Goal: Transaction & Acquisition: Purchase product/service

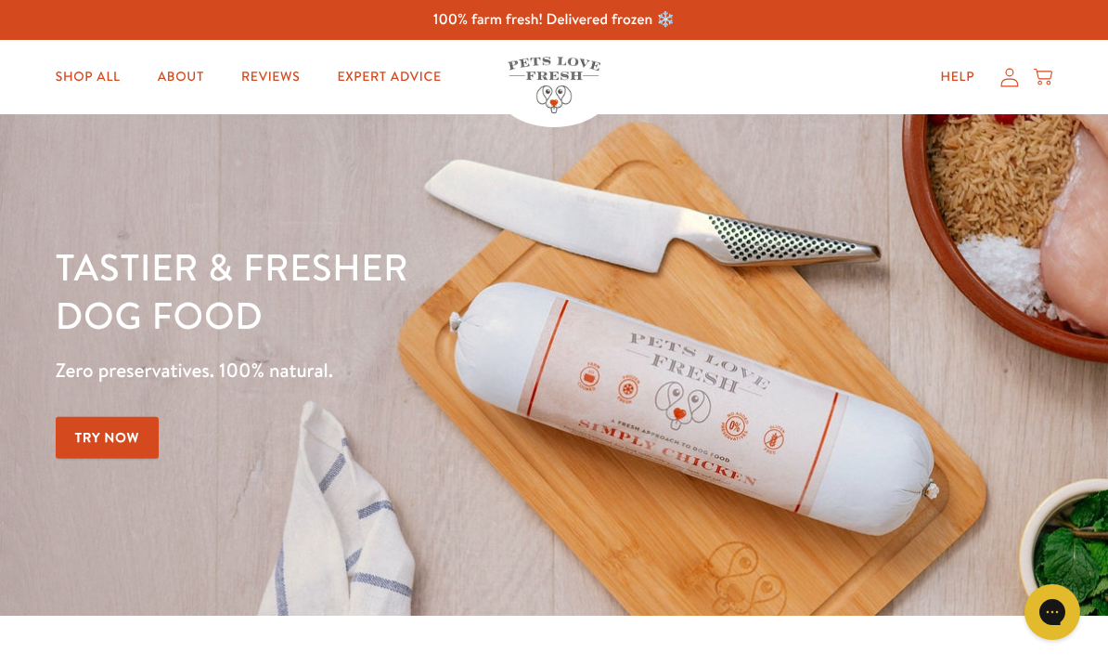
click at [1003, 78] on icon at bounding box center [1010, 77] width 19 height 19
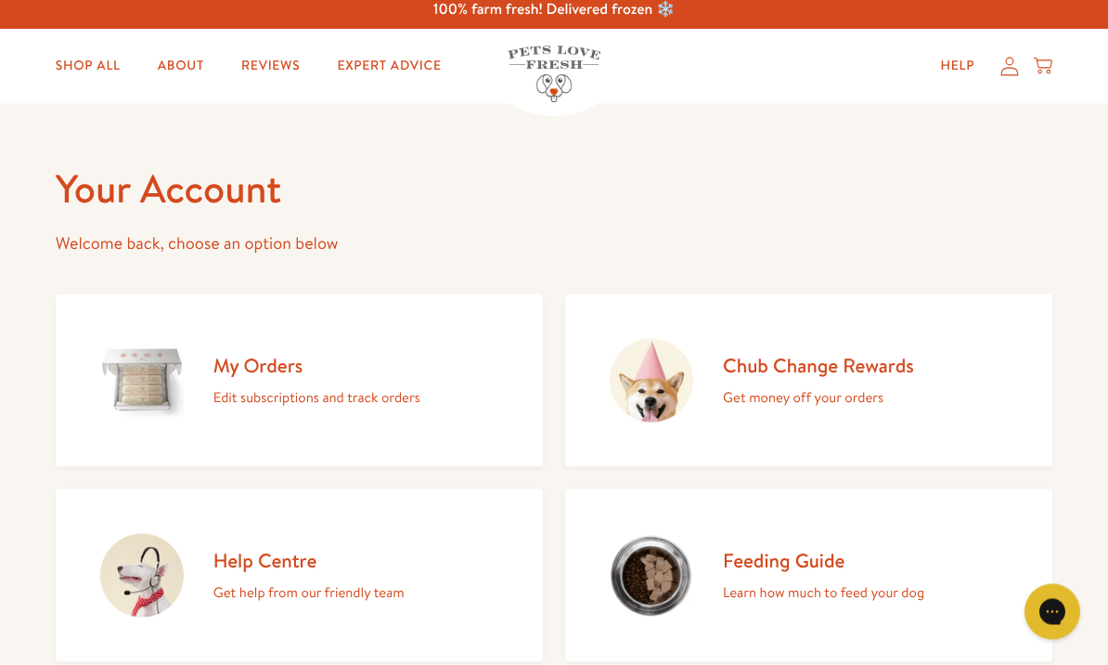
scroll to position [6, 0]
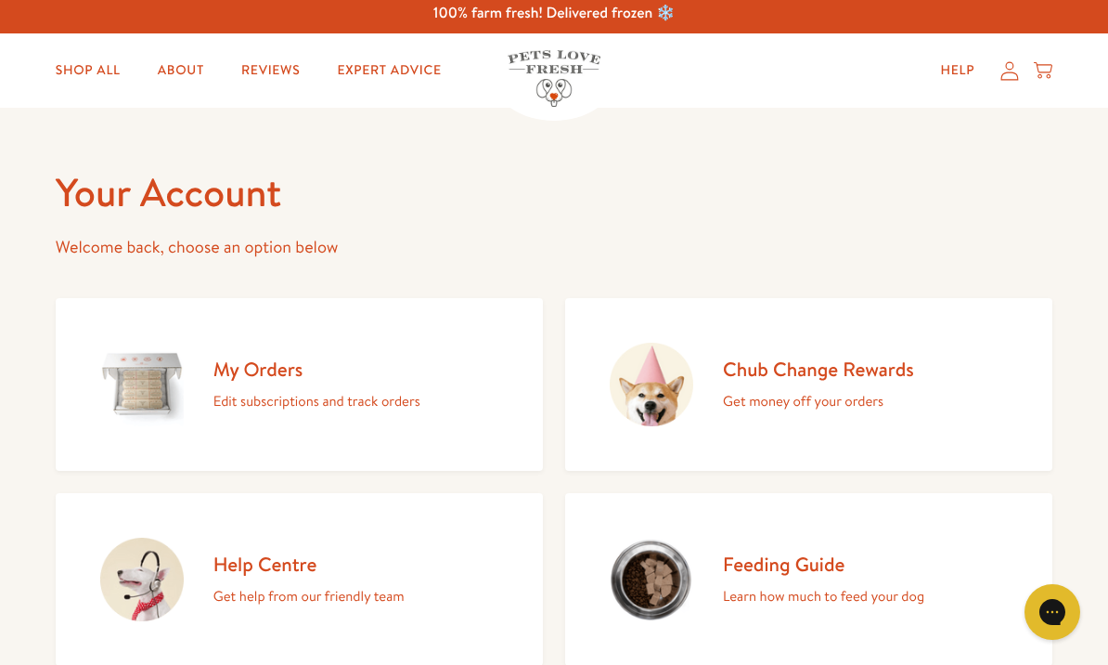
click at [166, 375] on img at bounding box center [142, 385] width 84 height 84
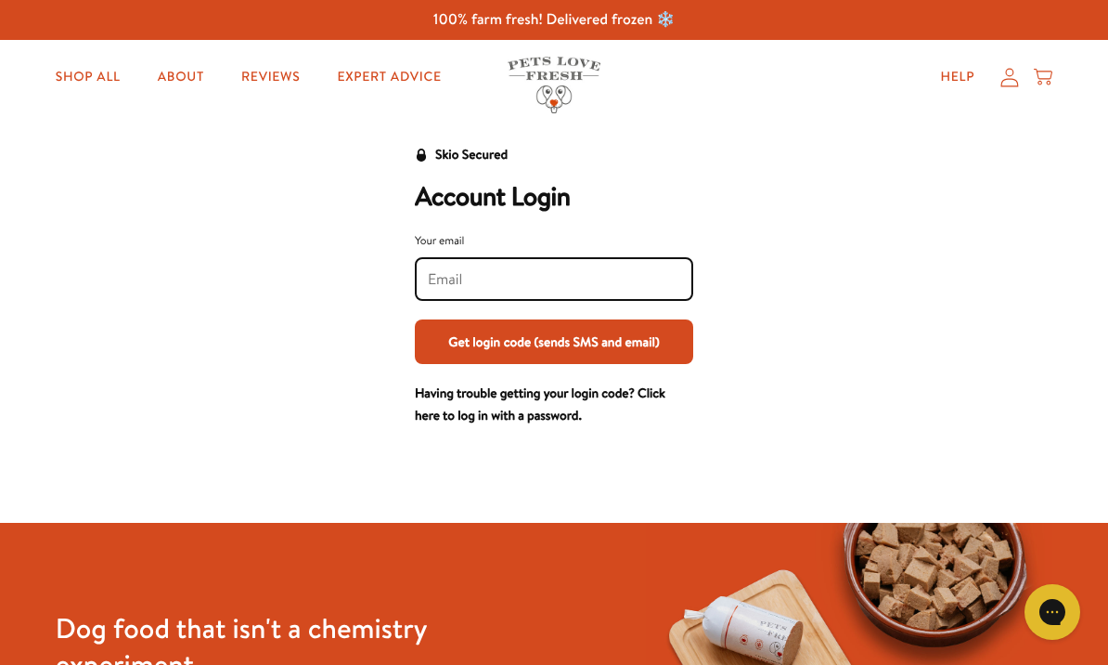
click at [531, 277] on input "Your email" at bounding box center [554, 279] width 252 height 20
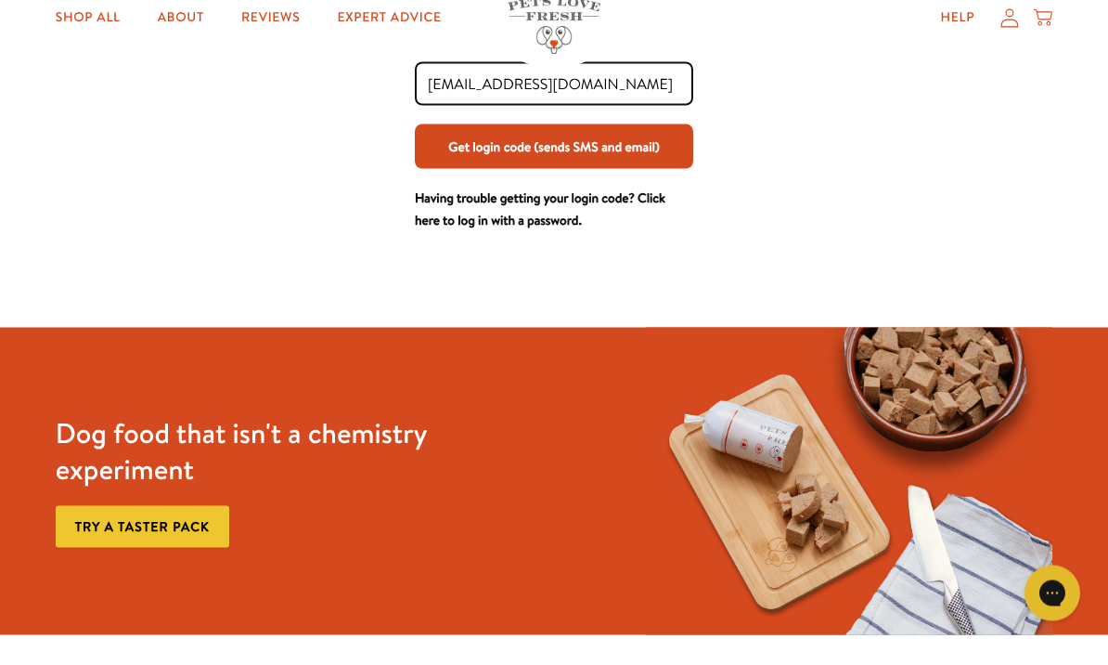
scroll to position [166, 0]
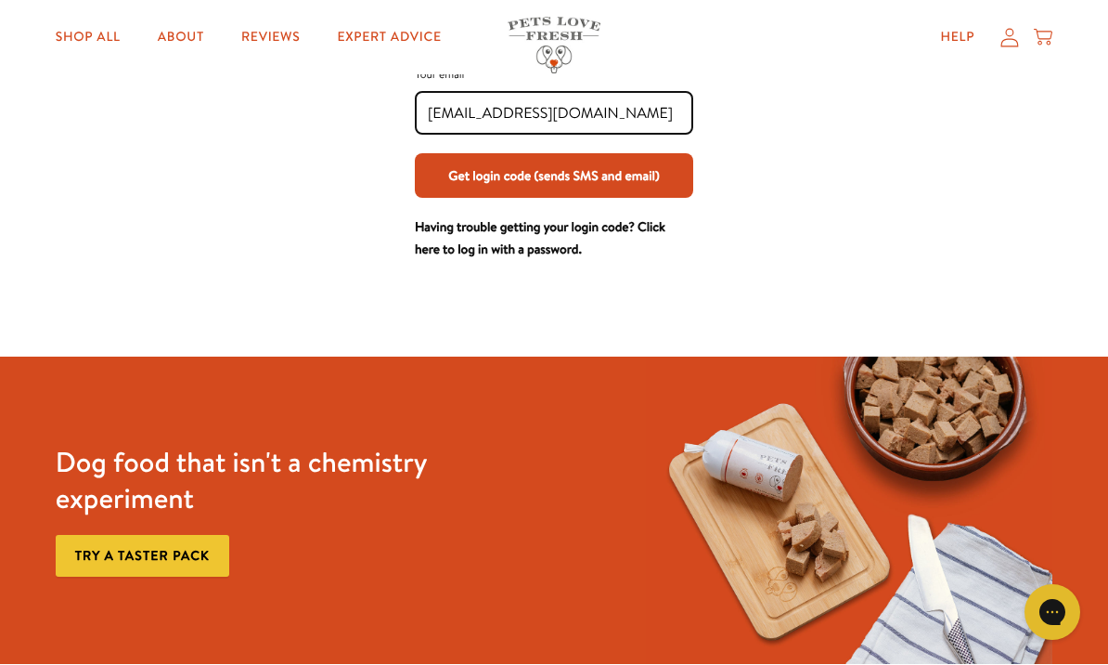
type input "Cathymew@icloud.com"
click at [836, 225] on div "Skio Secured Account Login Your email Cathymew@icloud.com Get login code (sends…" at bounding box center [554, 119] width 1071 height 283
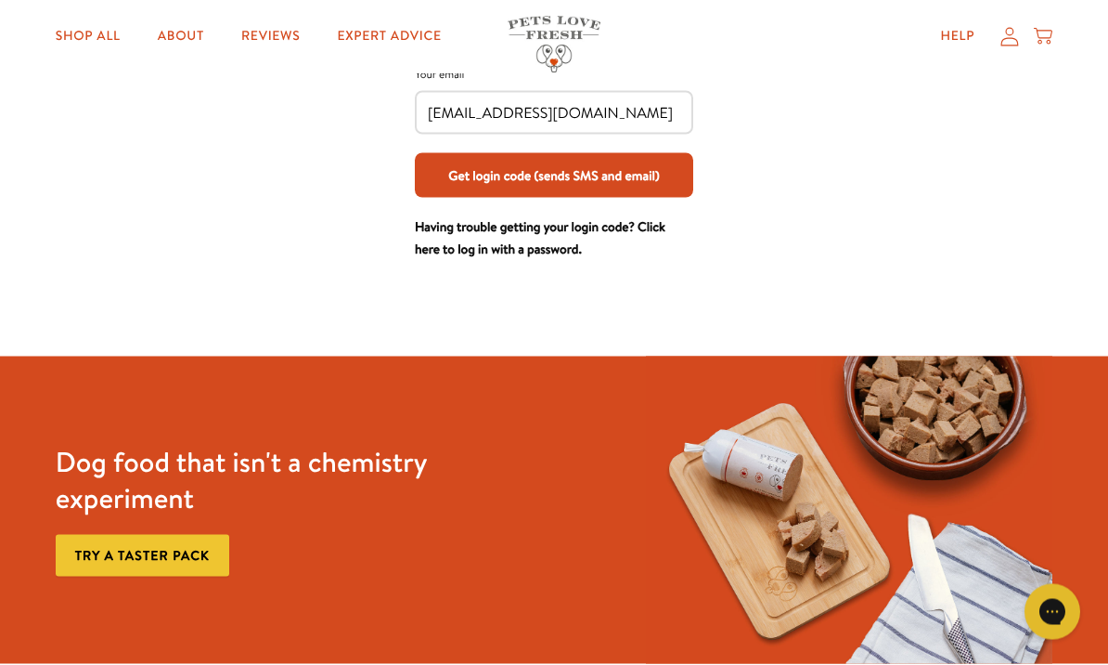
click at [590, 175] on button "Get login code (sends SMS and email)" at bounding box center [554, 175] width 278 height 45
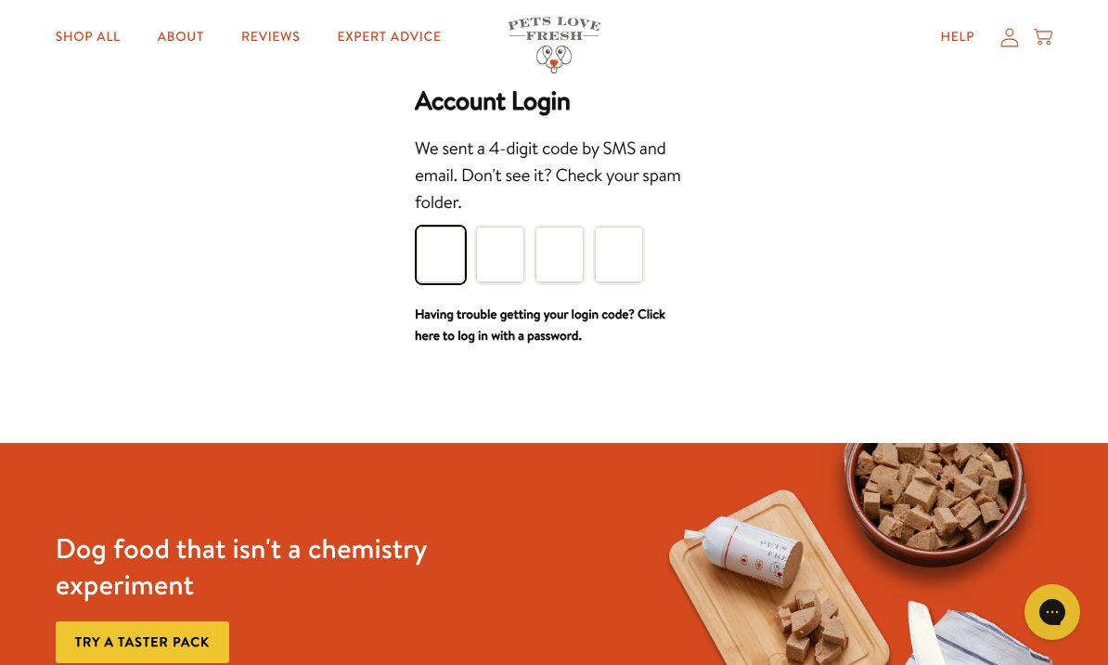
scroll to position [95, 0]
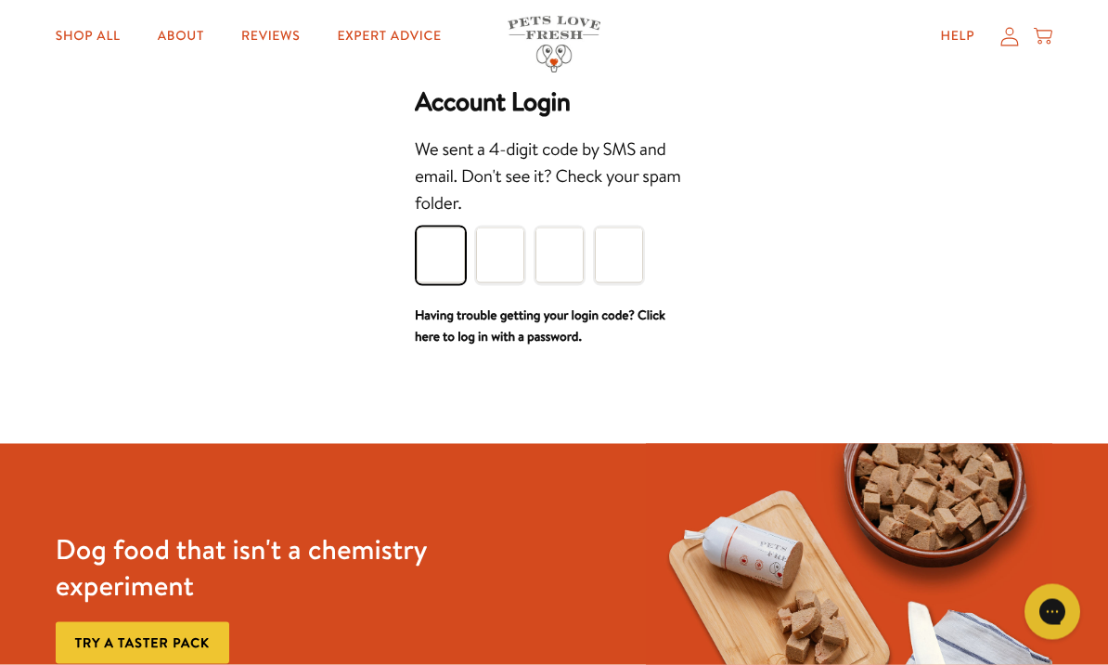
click at [735, 276] on div "Skio Secured Account Login We sent a 4-digit code by SMS and email. Don't see i…" at bounding box center [554, 198] width 1071 height 299
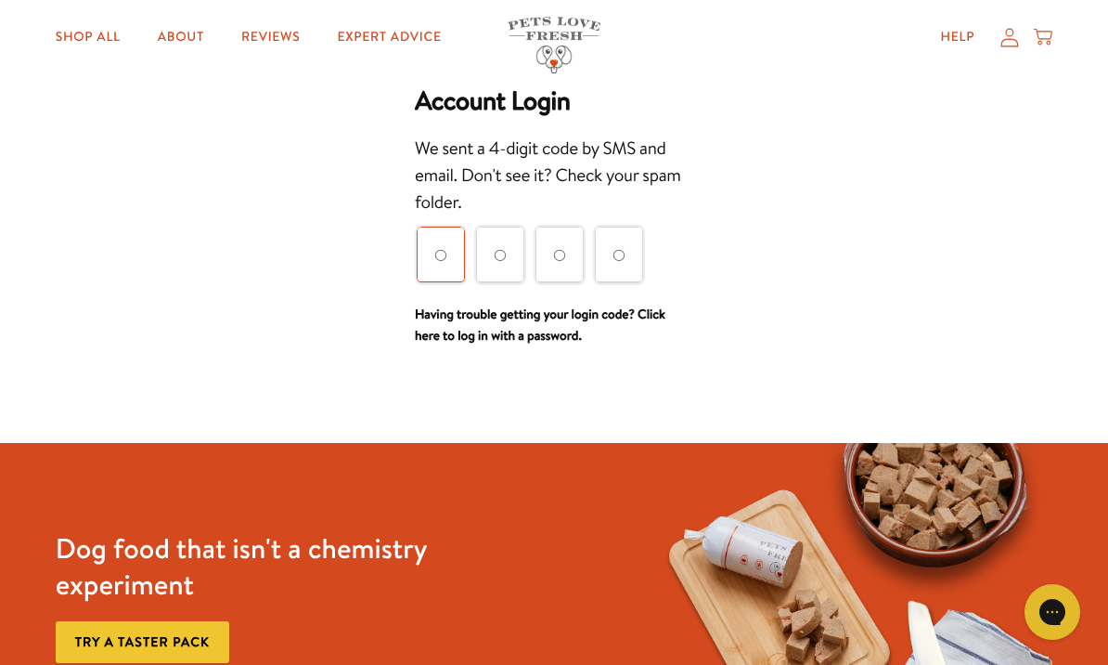
click at [459, 248] on input "Please enter your pin code" at bounding box center [441, 255] width 48 height 56
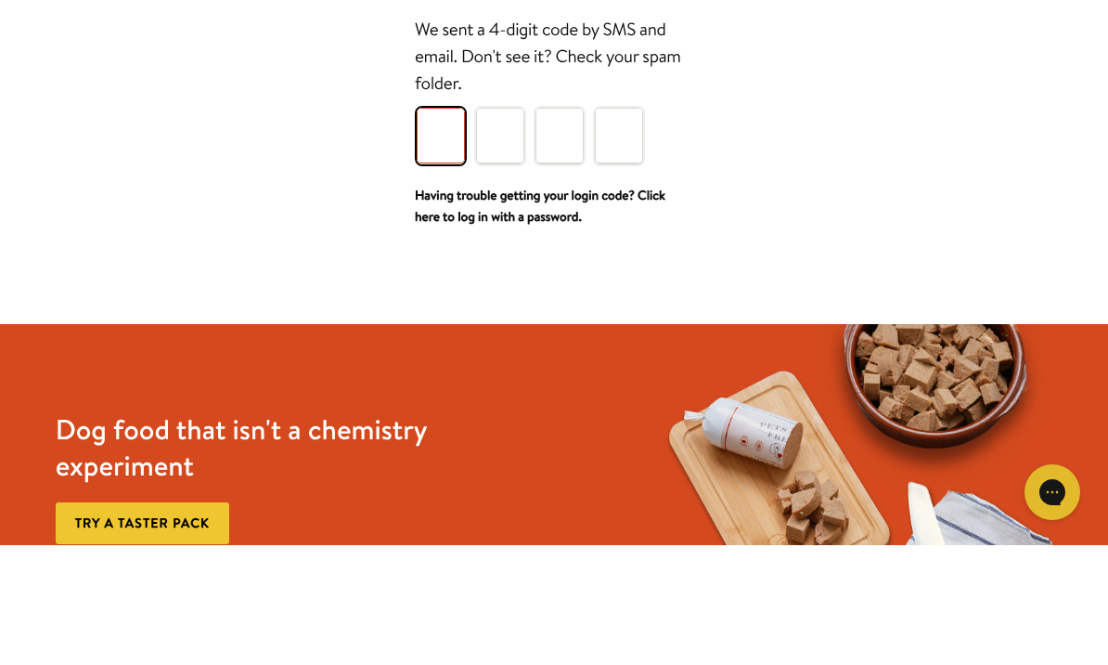
type input "1"
type input "5"
type input "7"
type input "6"
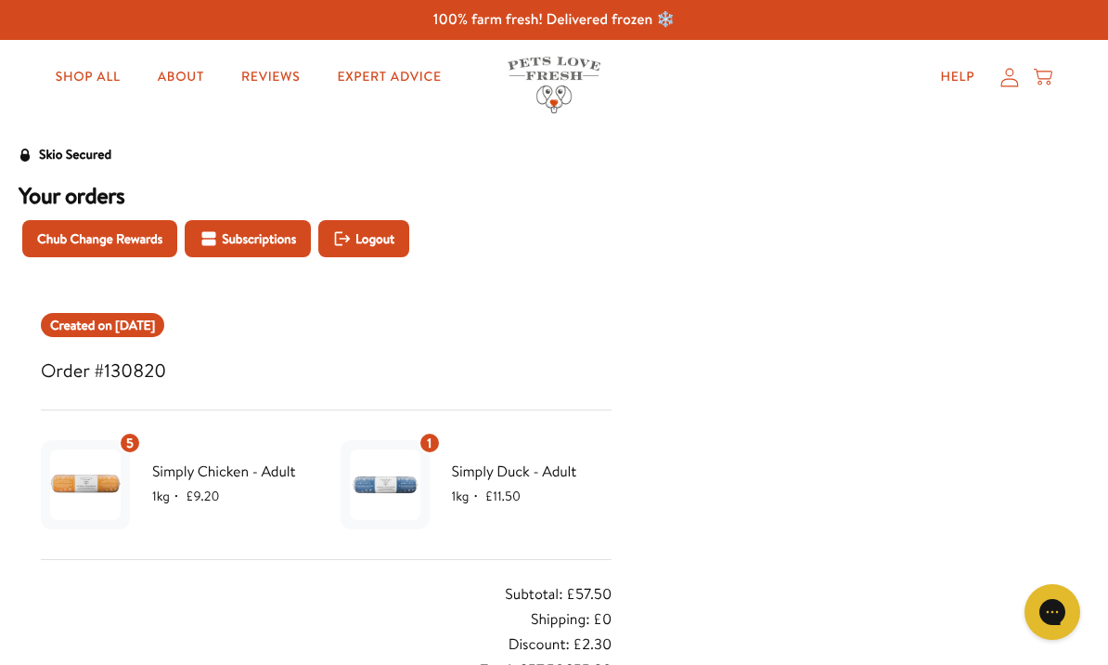
click at [81, 85] on link "Shop All" at bounding box center [88, 76] width 95 height 37
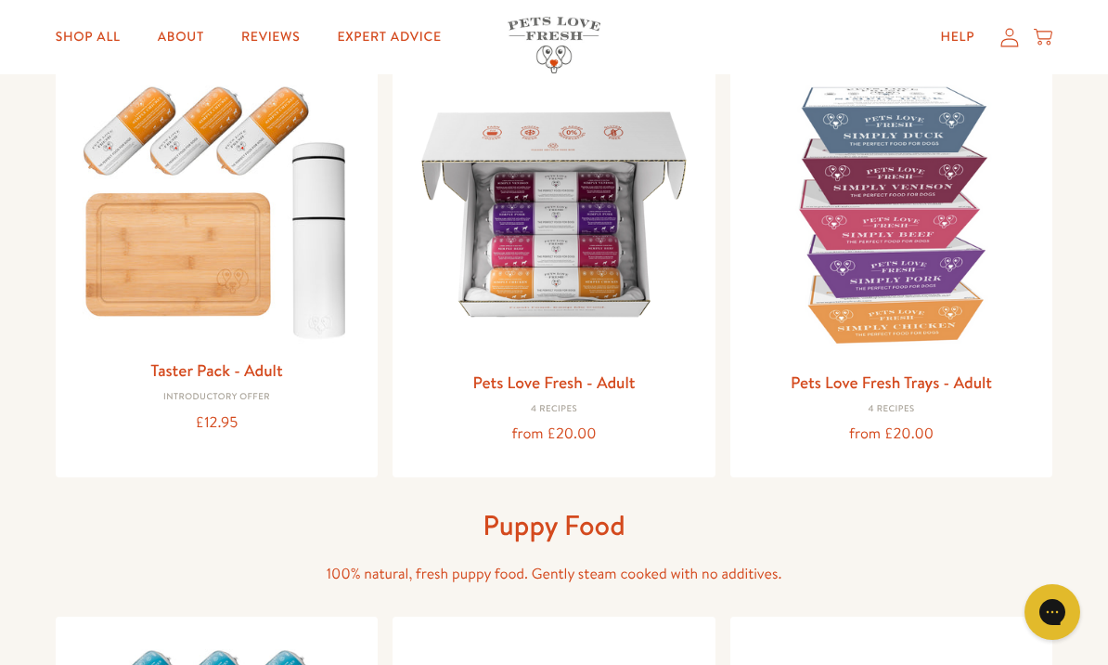
scroll to position [228, 0]
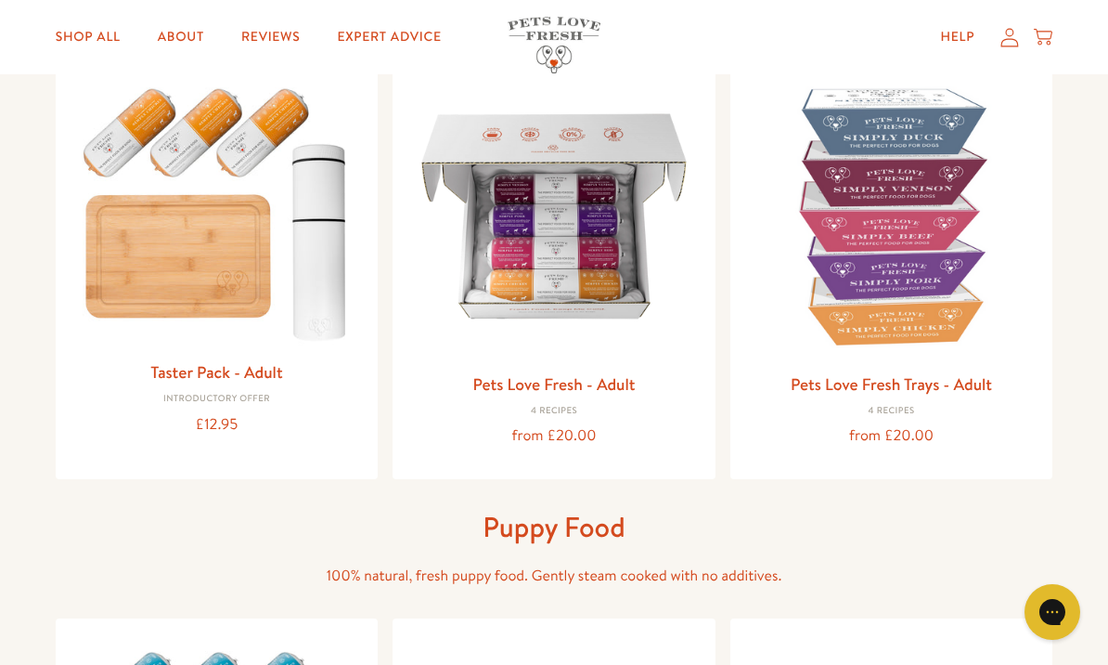
click at [929, 275] on img at bounding box center [891, 216] width 293 height 293
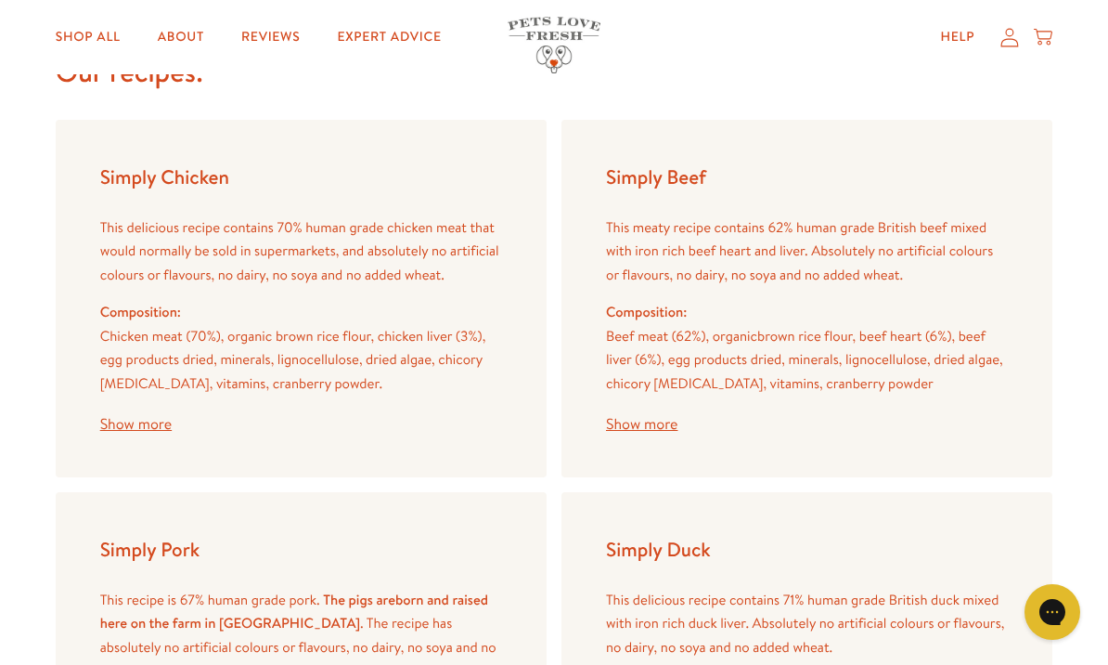
scroll to position [2177, 0]
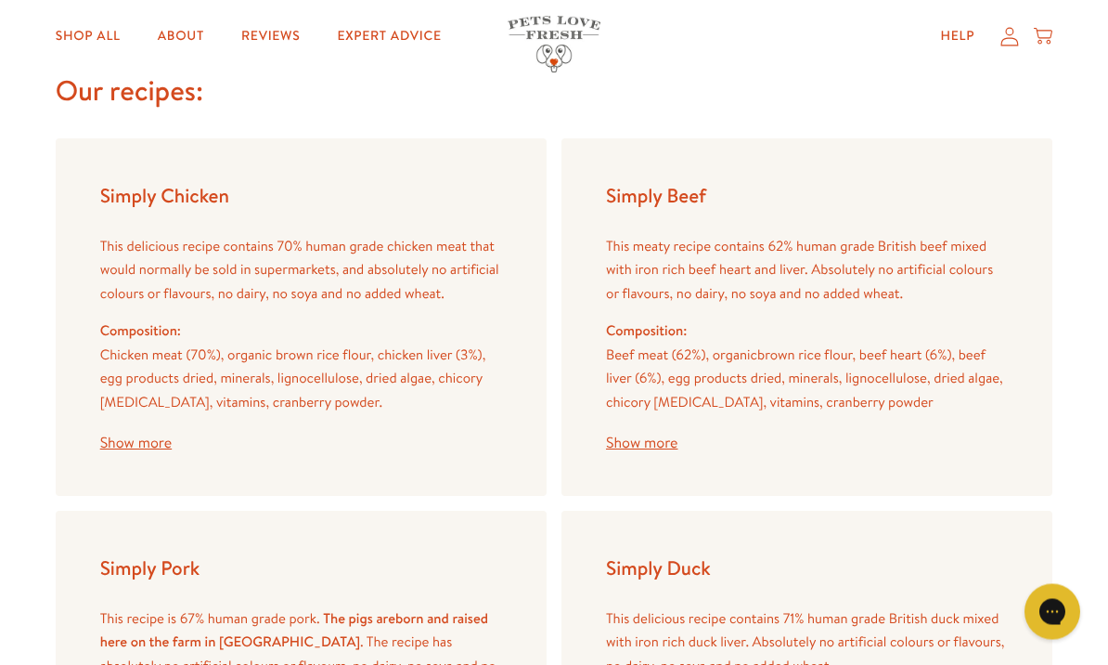
click at [665, 436] on button "Show more" at bounding box center [641, 443] width 71 height 15
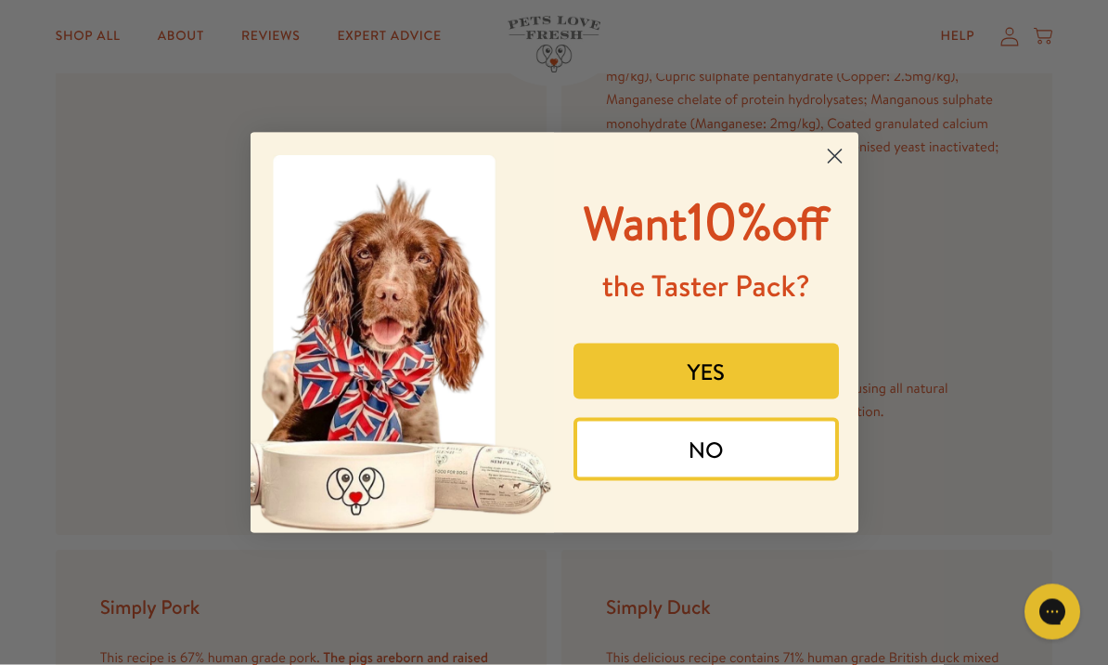
scroll to position [2673, 0]
click at [828, 171] on circle "Close dialog" at bounding box center [834, 155] width 31 height 31
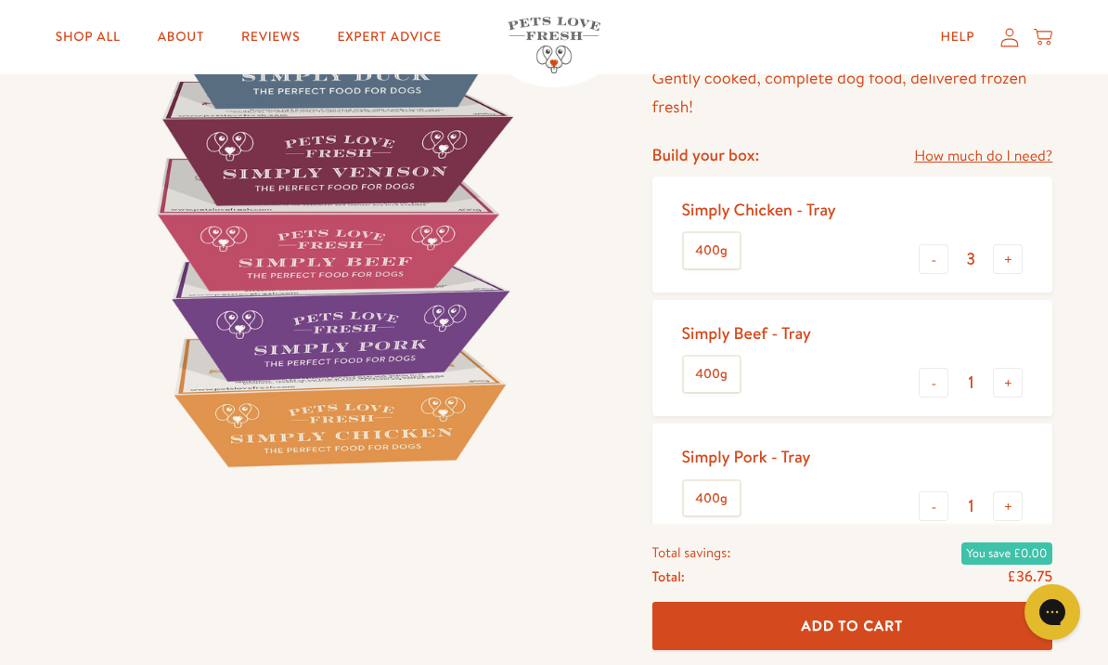
scroll to position [218, 0]
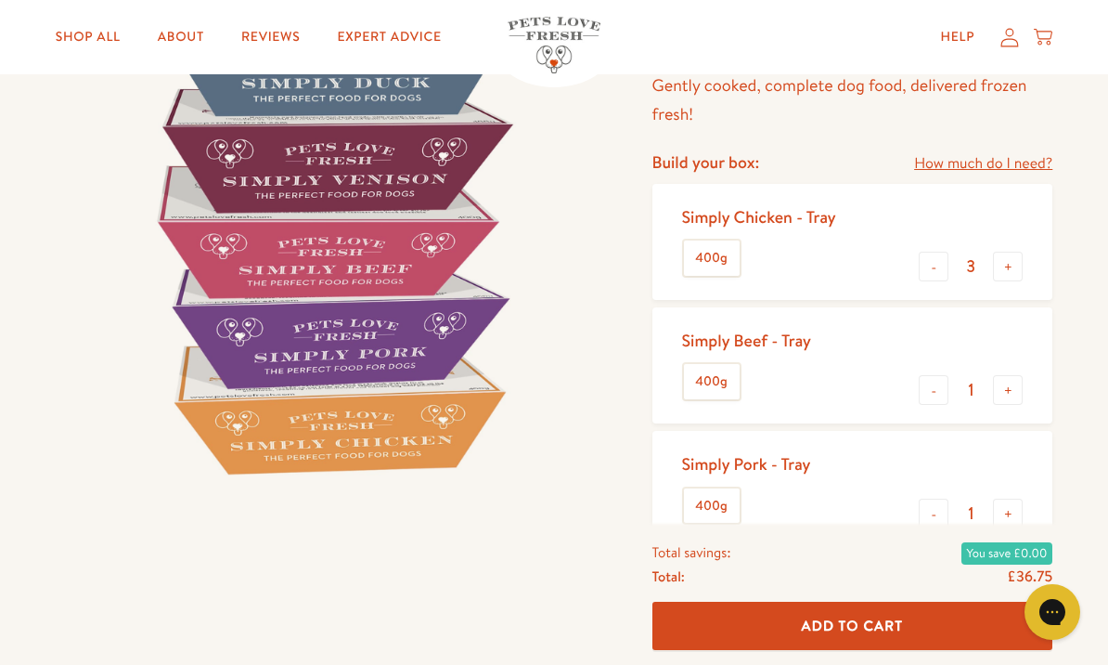
click at [926, 376] on button "-" at bounding box center [934, 390] width 30 height 30
click at [1005, 388] on button "+" at bounding box center [1008, 390] width 30 height 30
type input "1"
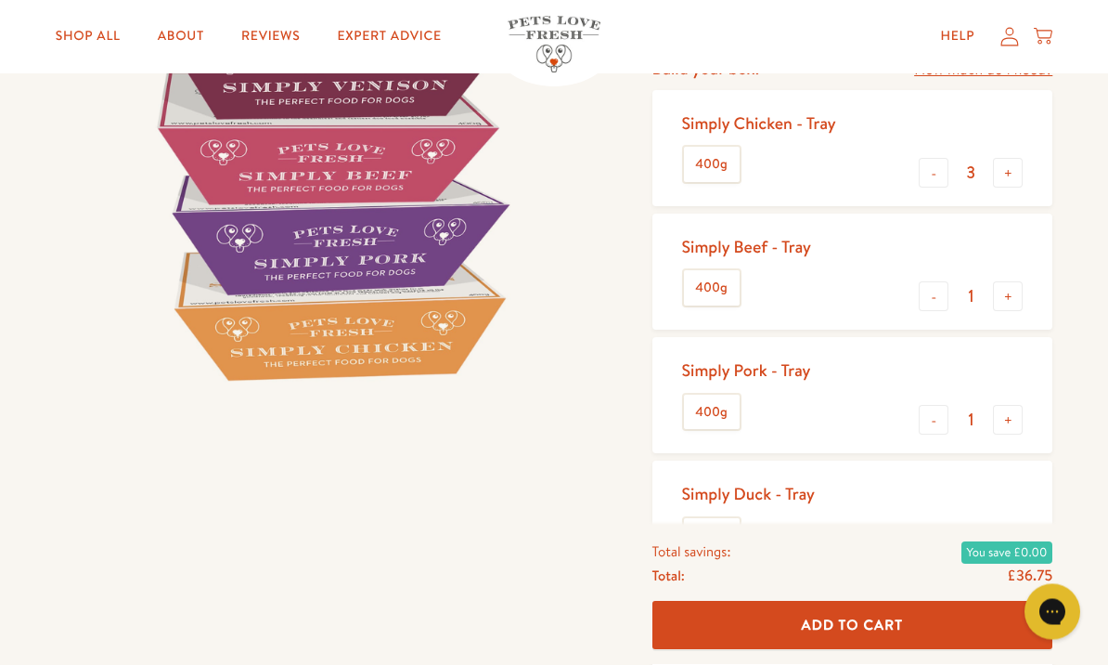
scroll to position [334, 0]
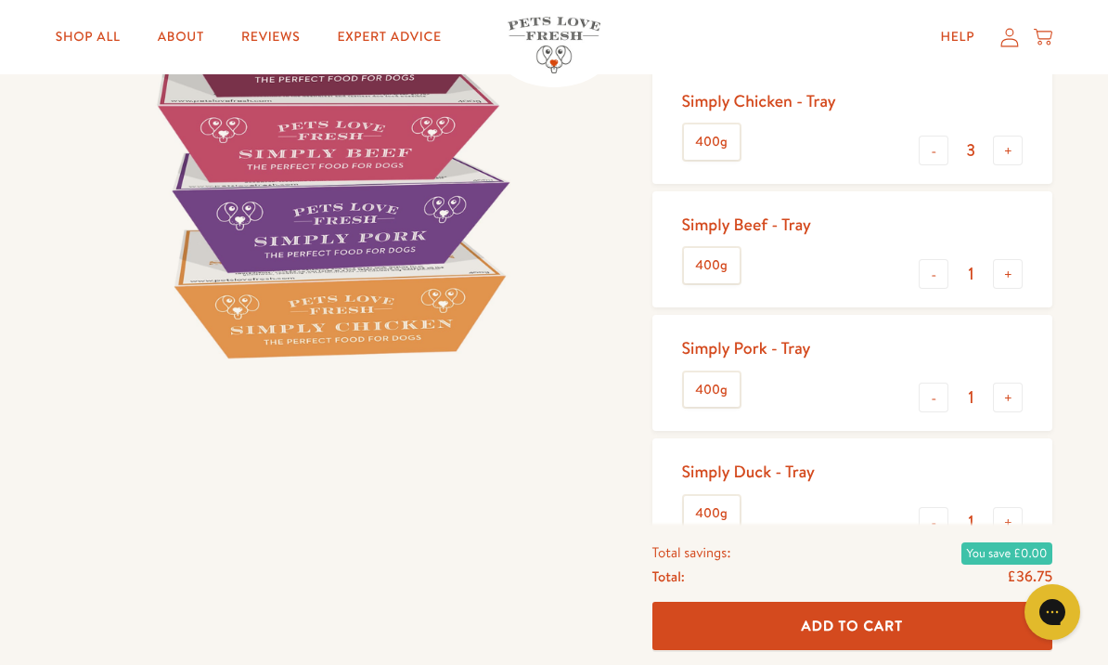
click at [972, 514] on input "1" at bounding box center [971, 521] width 45 height 20
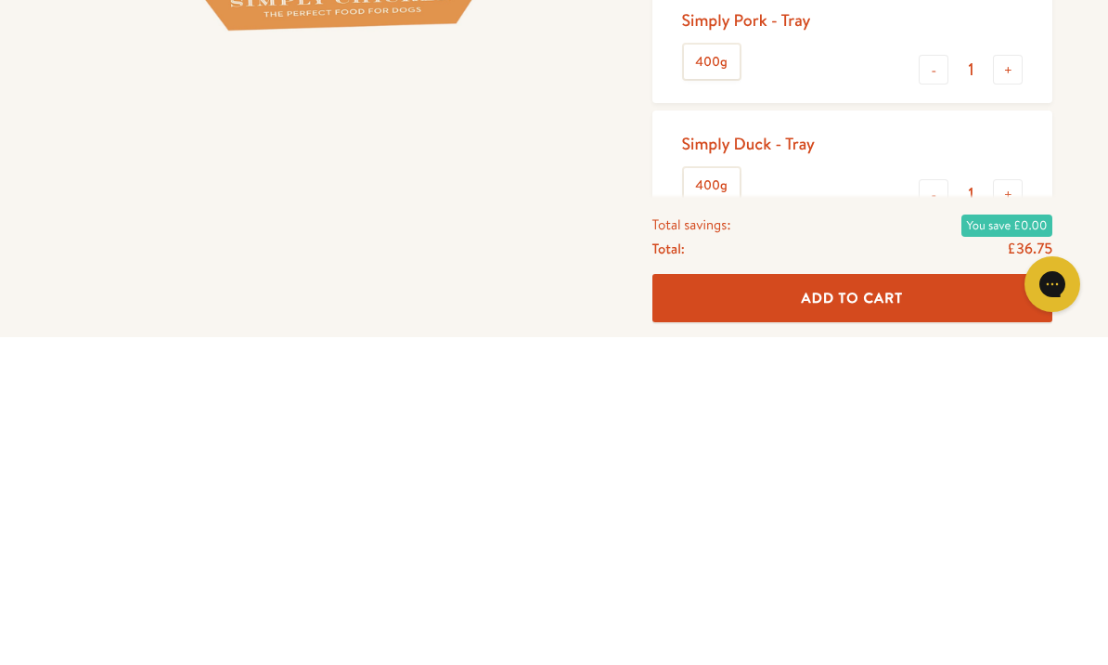
click at [939, 507] on button "-" at bounding box center [934, 522] width 30 height 30
type input "0"
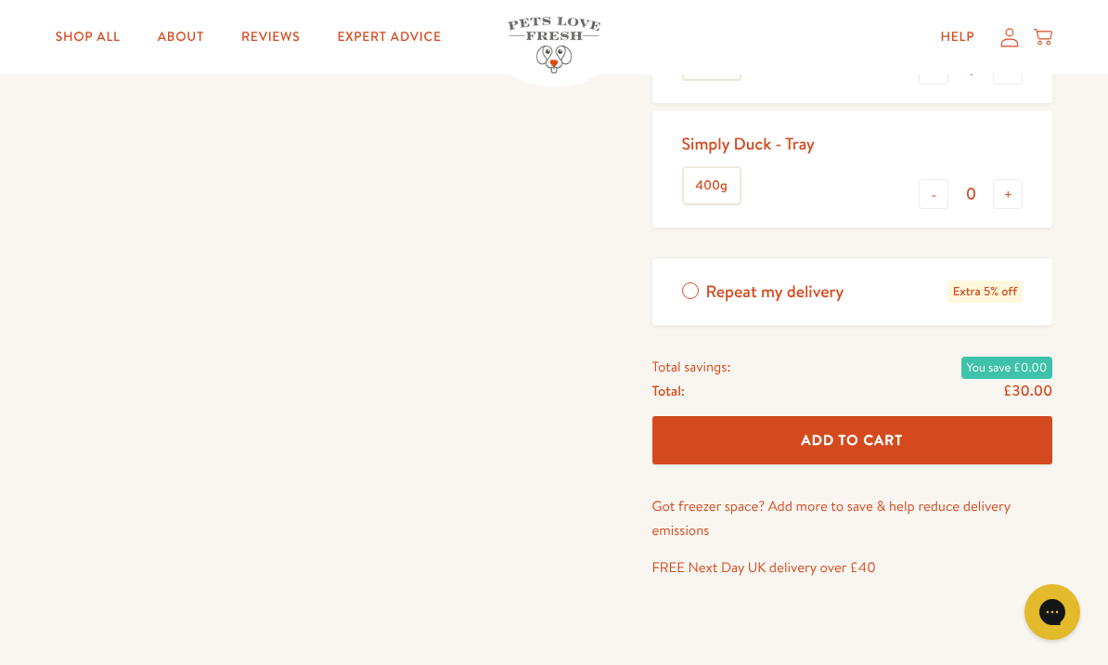
click at [934, 70] on div "Shop All About Reviews Expert Advice My account Shop All About Reviews Expert A…" at bounding box center [555, 37] width 998 height 74
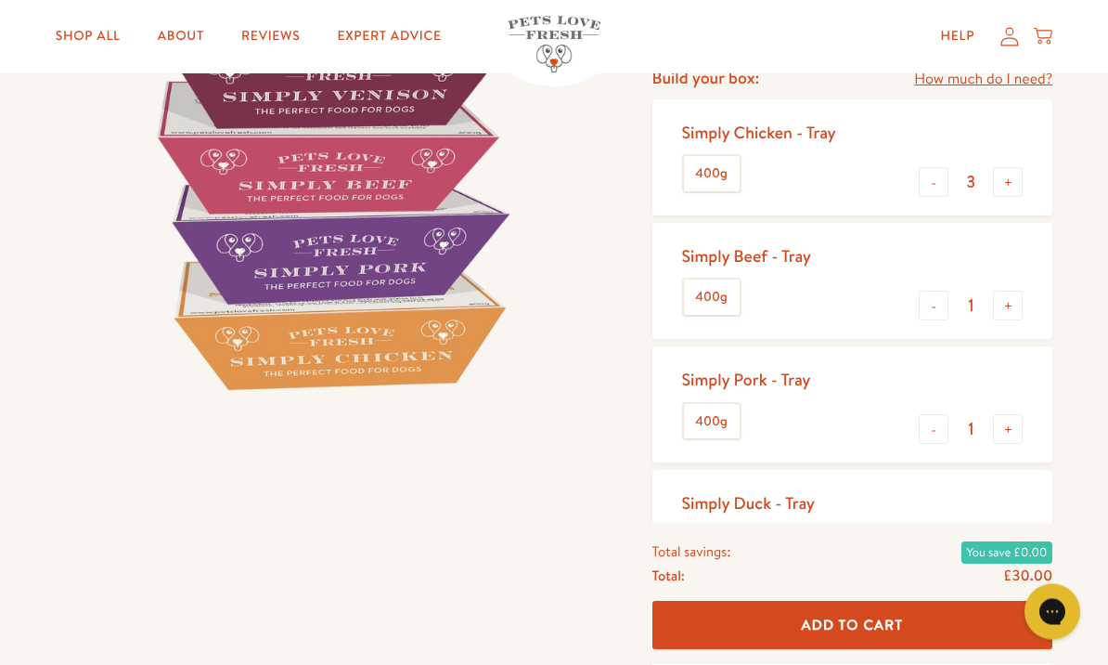
scroll to position [285, 0]
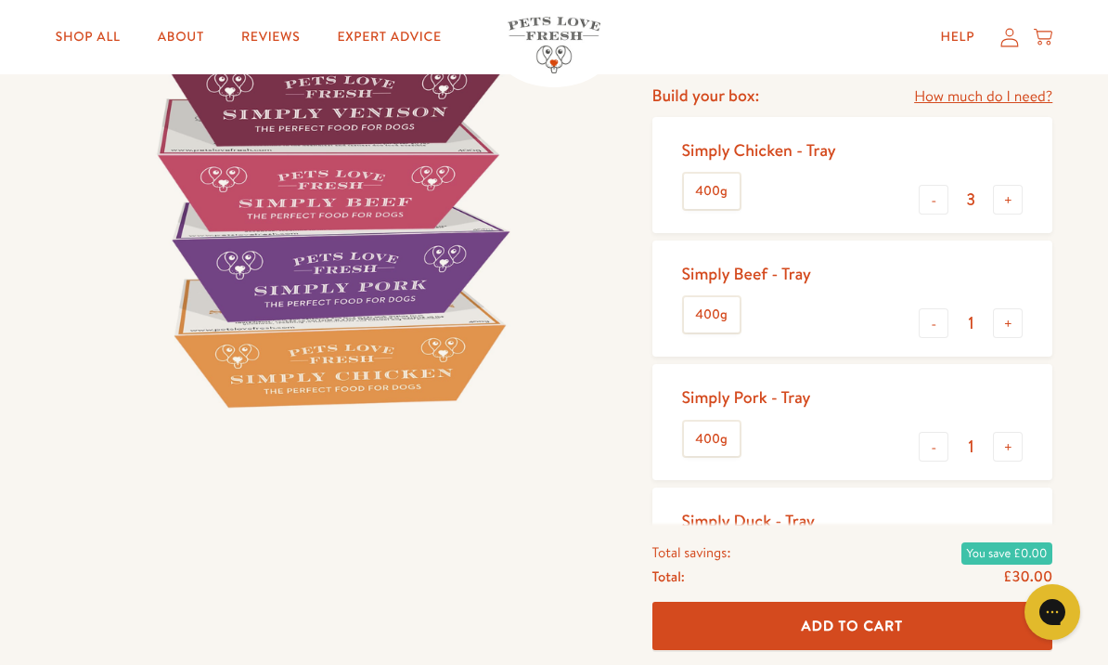
click at [932, 436] on button "-" at bounding box center [934, 447] width 30 height 30
type input "0"
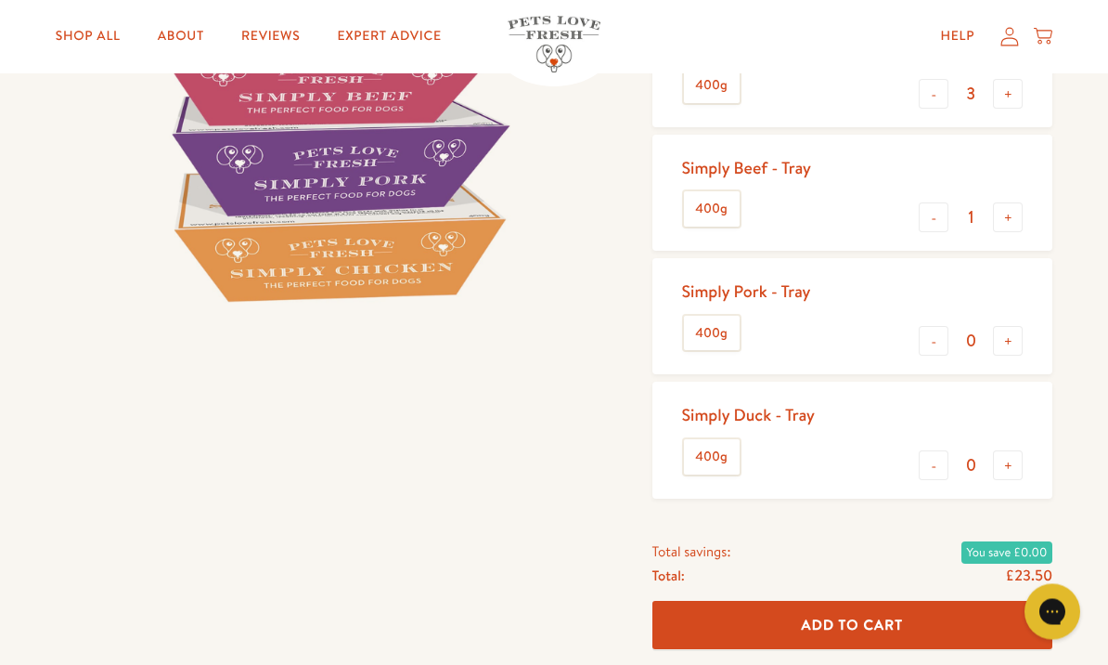
scroll to position [391, 0]
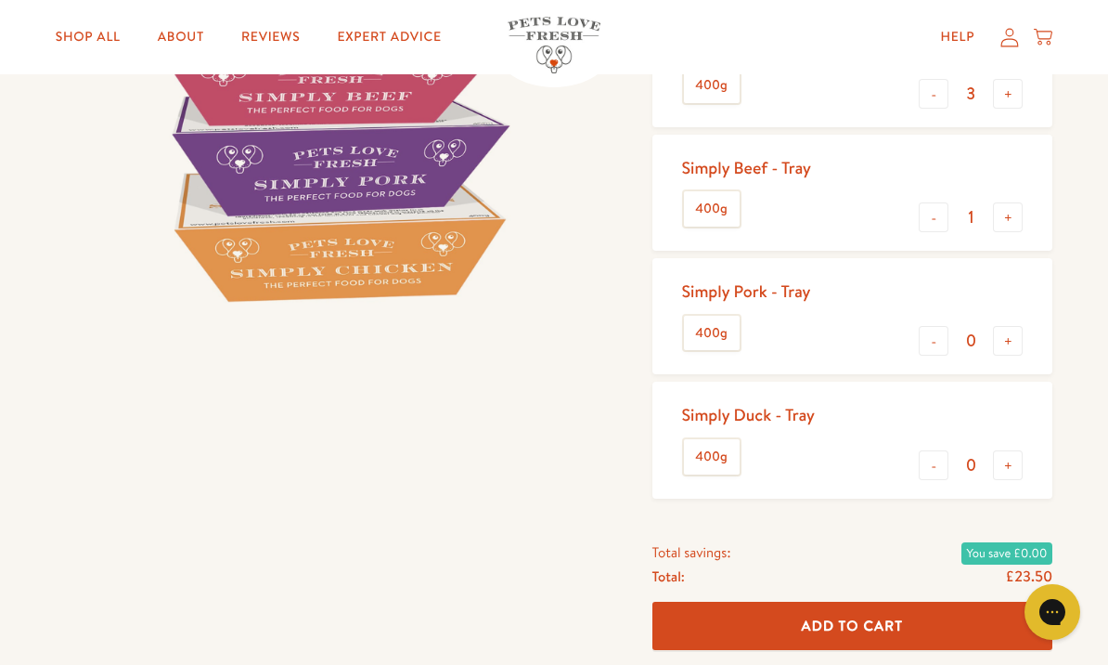
click at [1002, 214] on button "+" at bounding box center [1008, 217] width 30 height 30
type input "2"
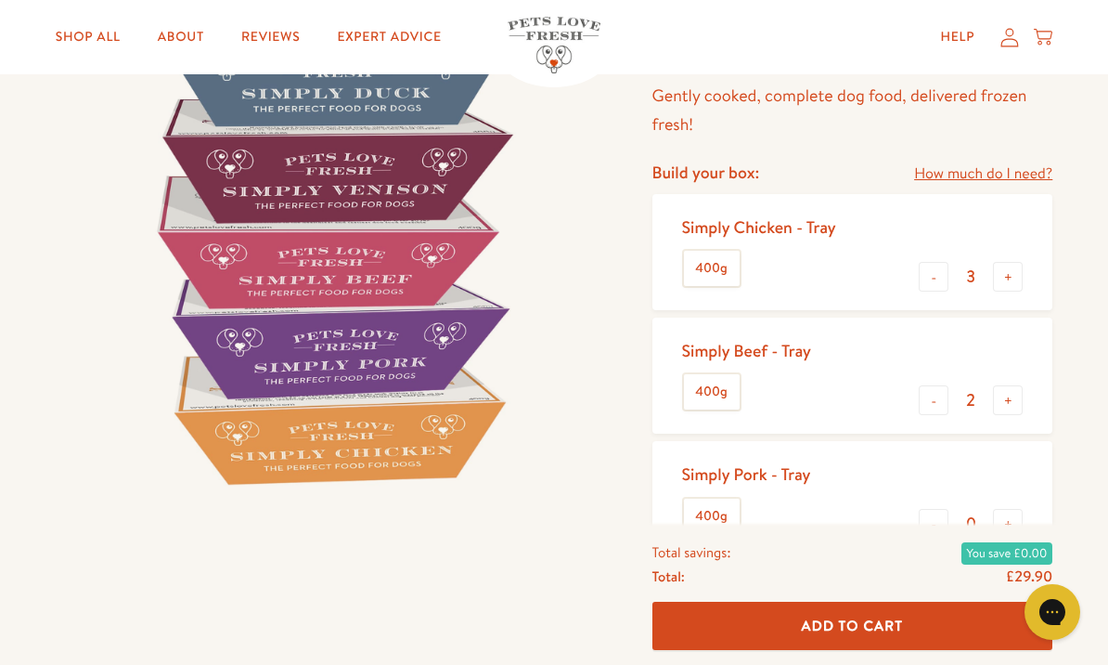
scroll to position [207, 0]
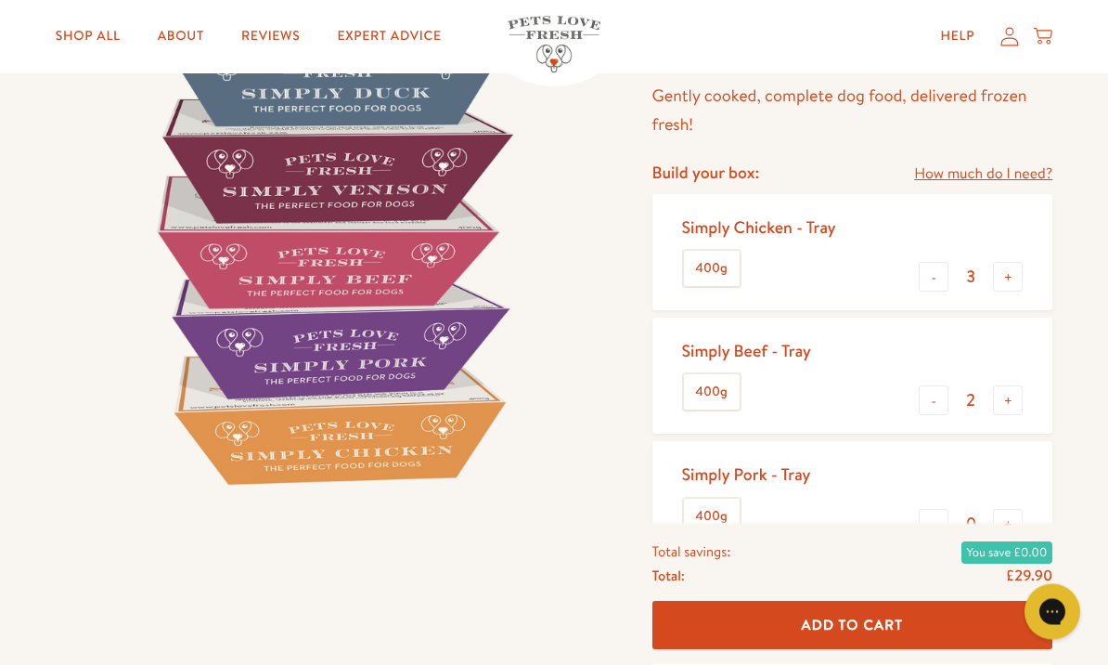
click at [1007, 267] on button "+" at bounding box center [1008, 278] width 30 height 30
type input "4"
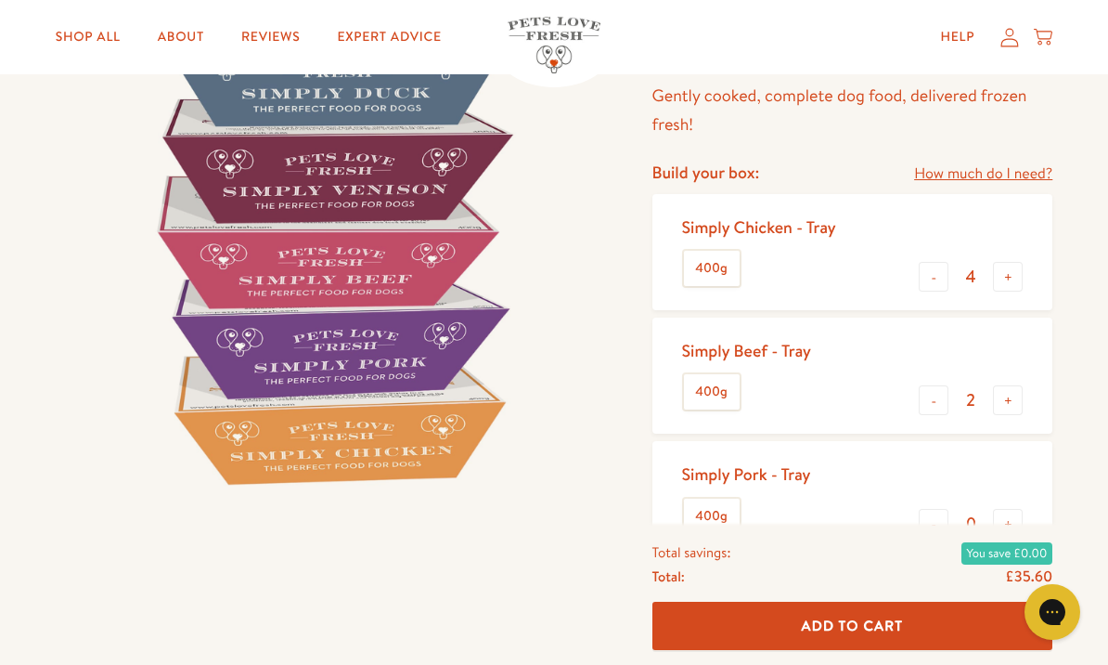
click at [852, 651] on button "Add To Cart" at bounding box center [853, 626] width 401 height 49
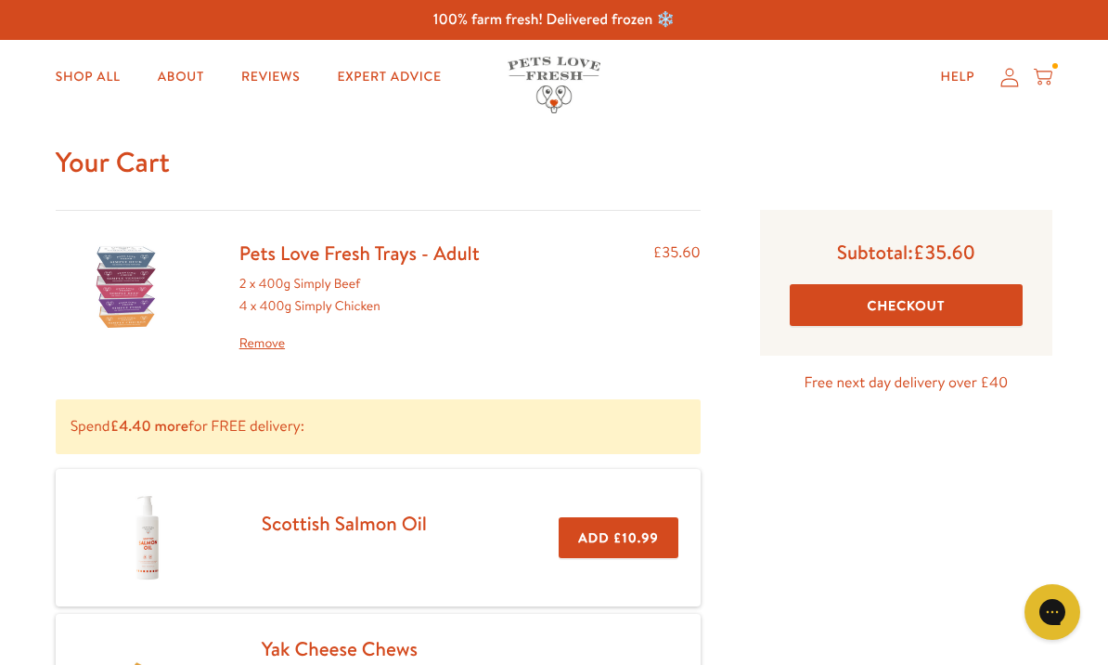
click at [74, 68] on link "Shop All" at bounding box center [88, 76] width 95 height 37
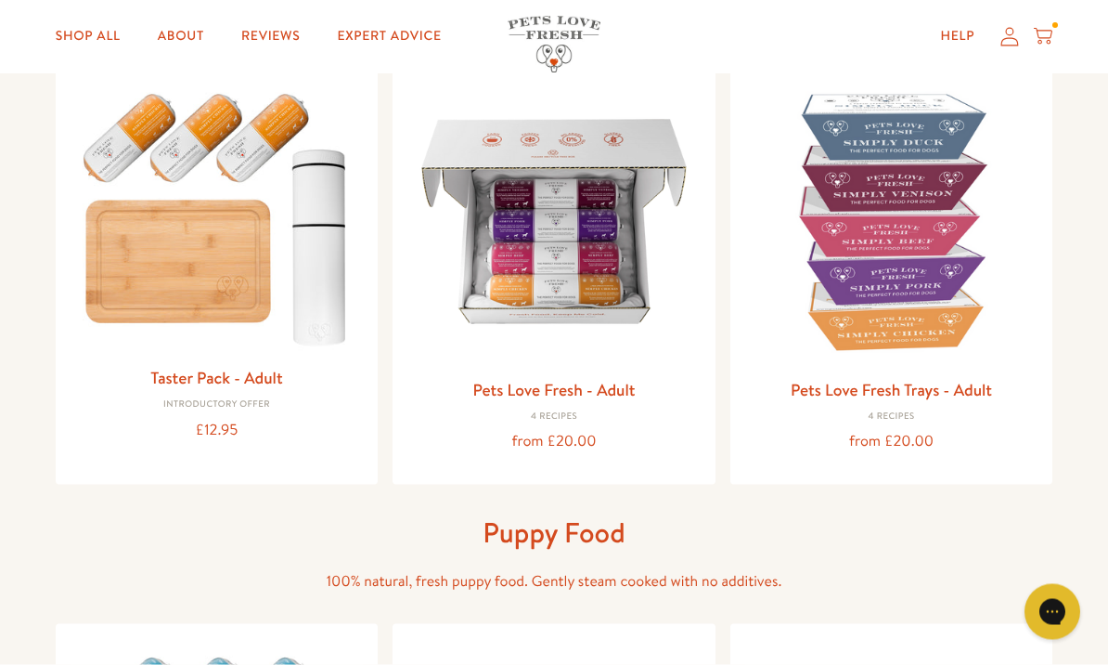
scroll to position [255, 0]
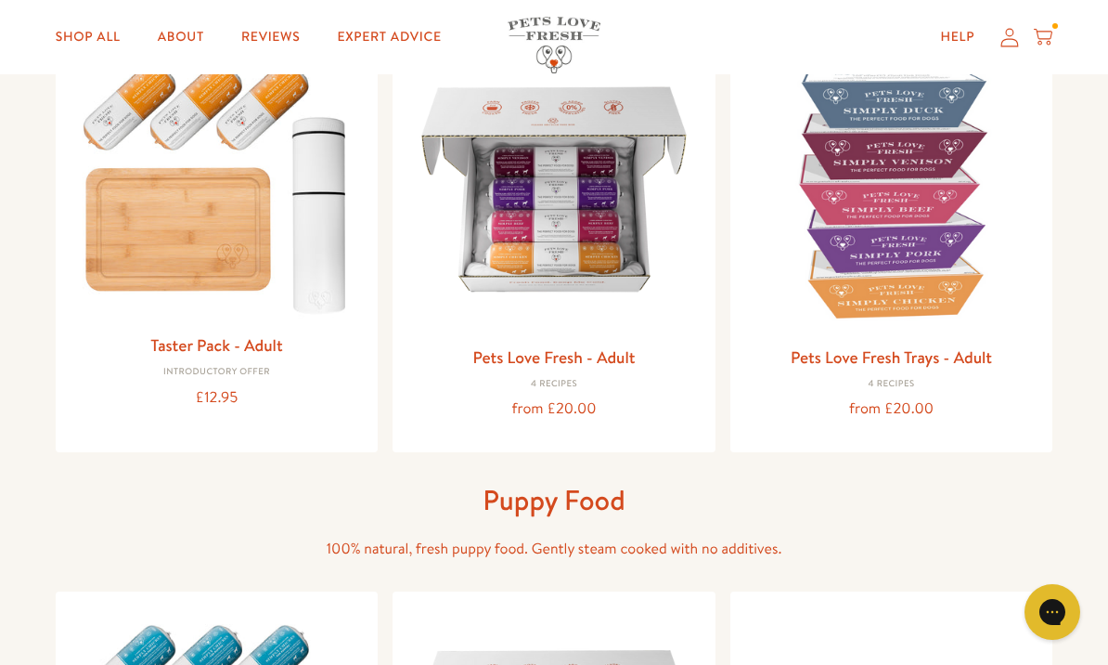
click at [589, 288] on img at bounding box center [554, 189] width 293 height 293
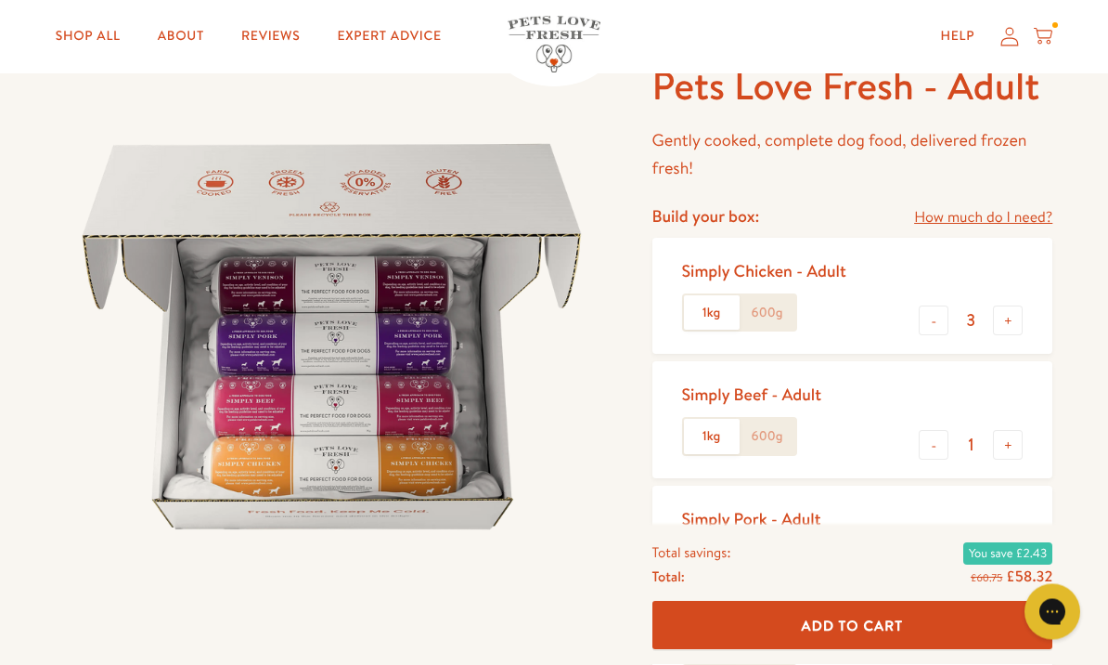
scroll to position [113, 0]
click at [926, 443] on button "-" at bounding box center [934, 445] width 30 height 30
type input "0"
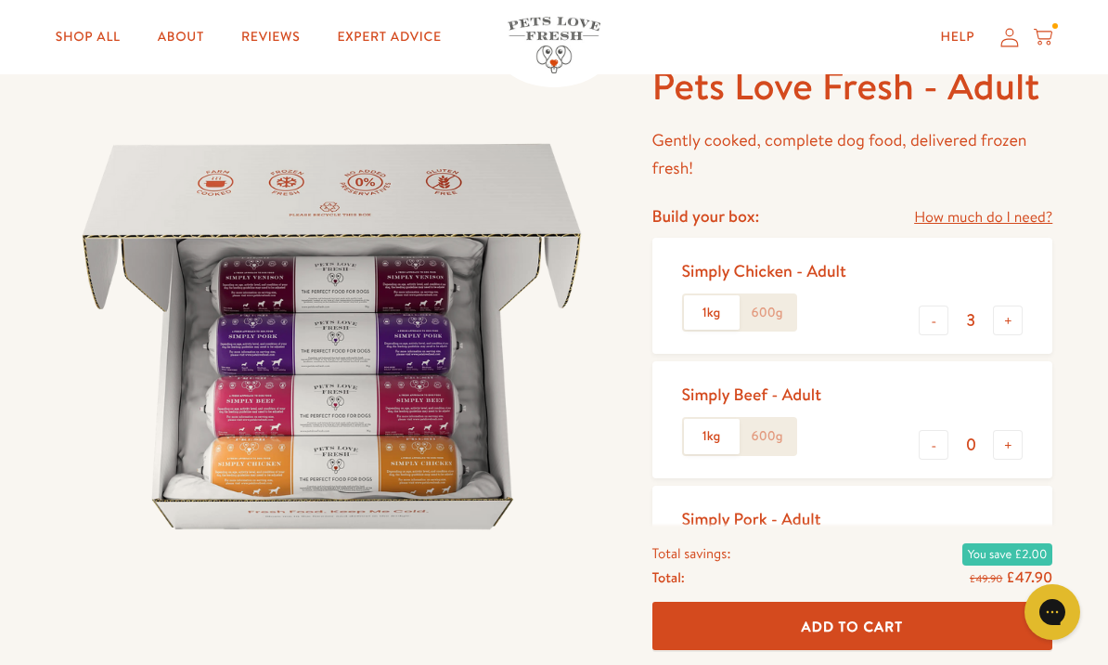
click at [926, 565] on button "-" at bounding box center [934, 568] width 30 height 30
type input "0"
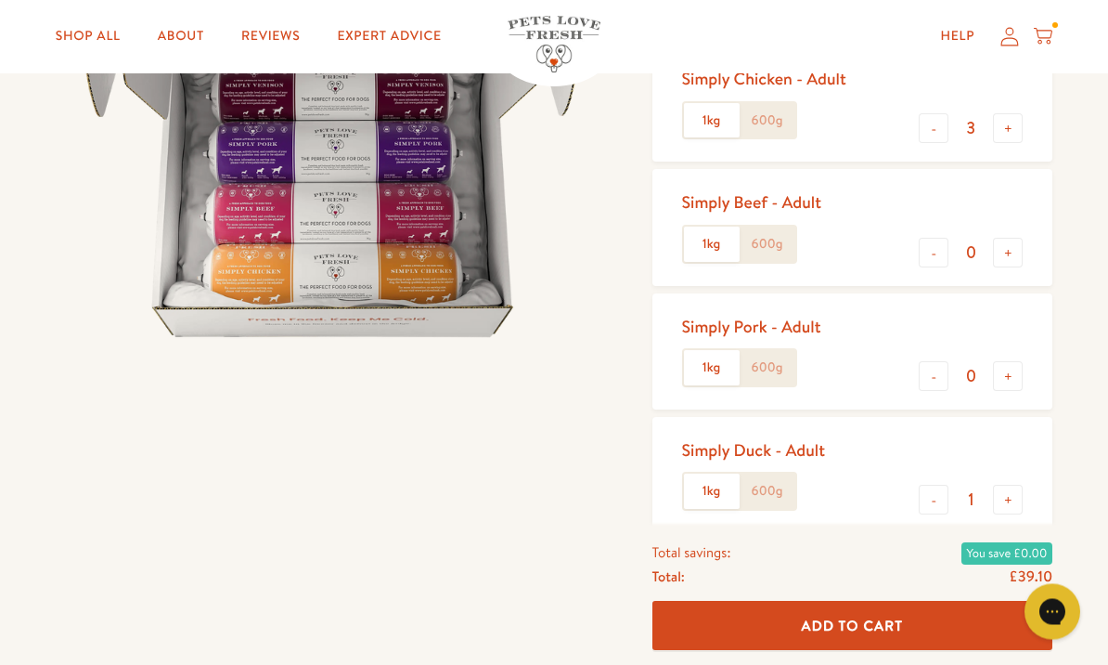
scroll to position [305, 0]
click at [934, 500] on button "-" at bounding box center [934, 500] width 30 height 30
type input "0"
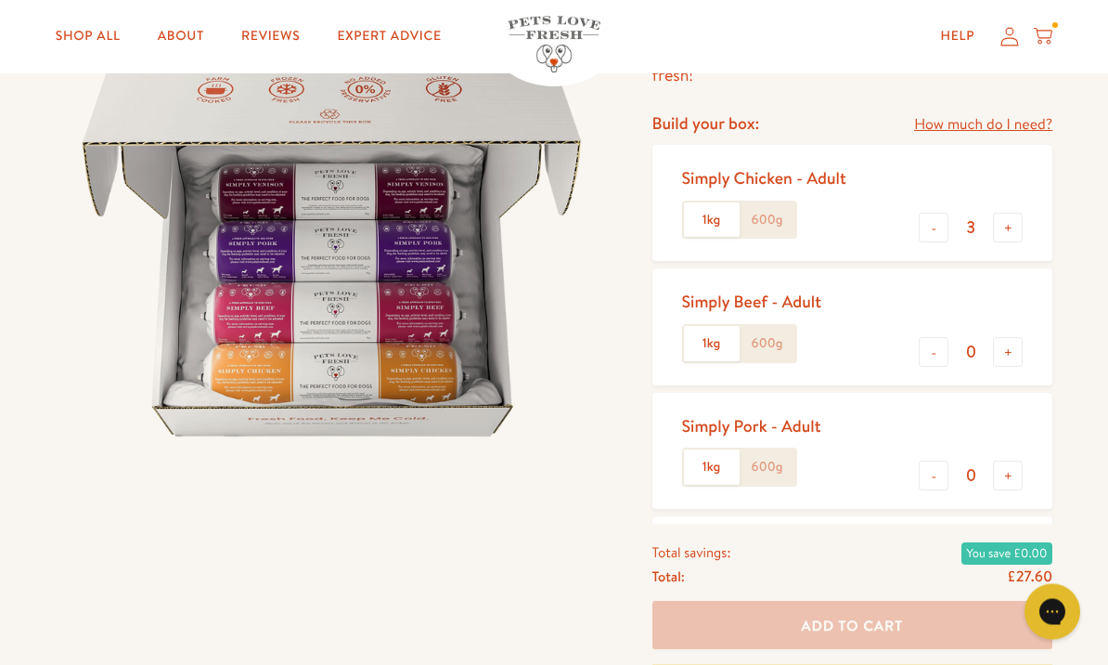
scroll to position [211, 0]
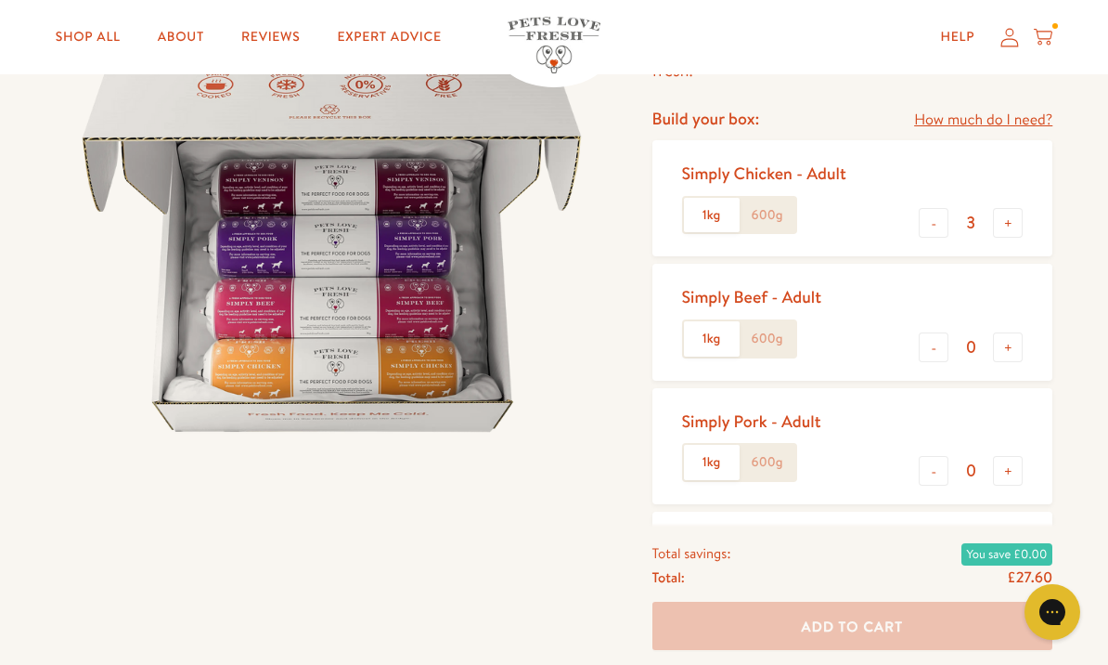
click at [1008, 226] on button "+" at bounding box center [1008, 223] width 30 height 30
type input "4"
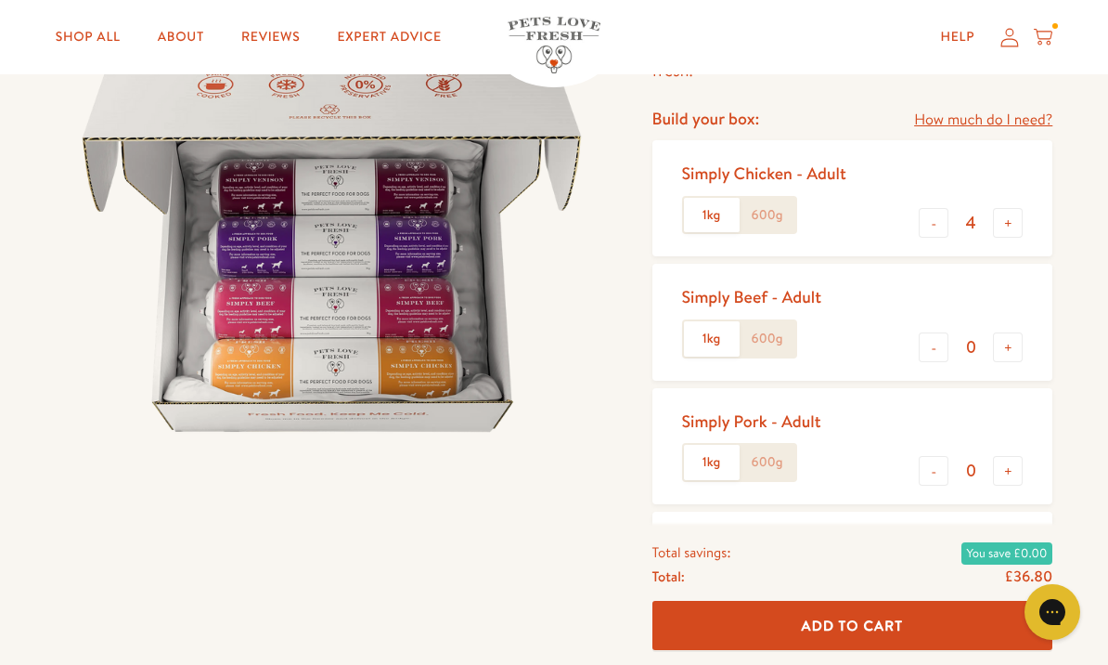
click at [871, 651] on button "Add To Cart" at bounding box center [853, 626] width 401 height 49
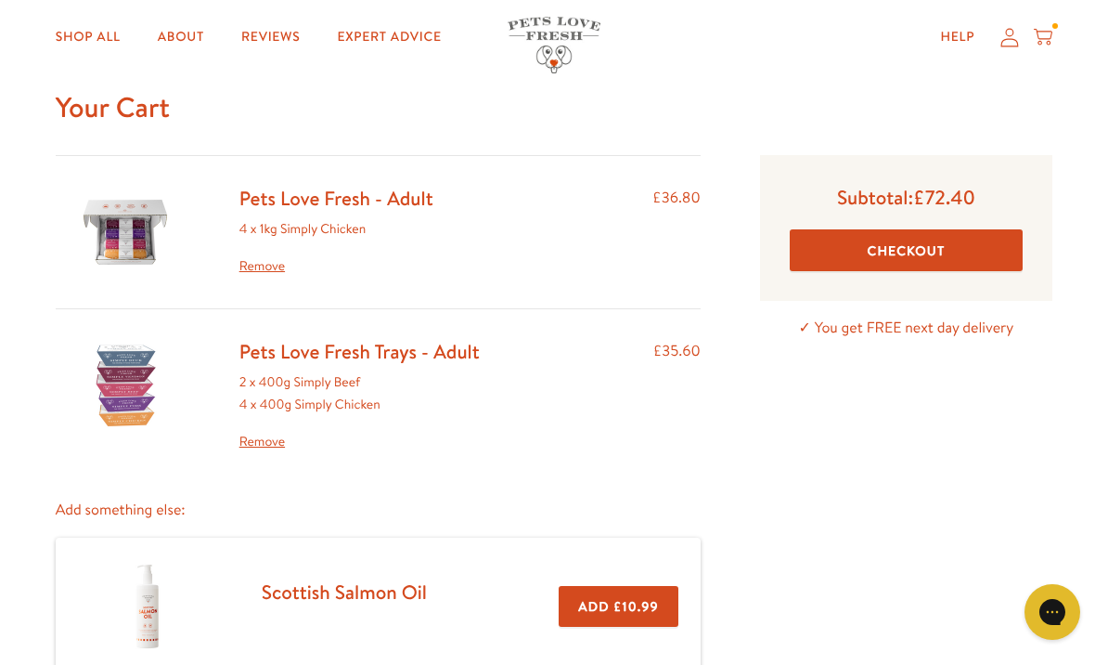
scroll to position [53, 0]
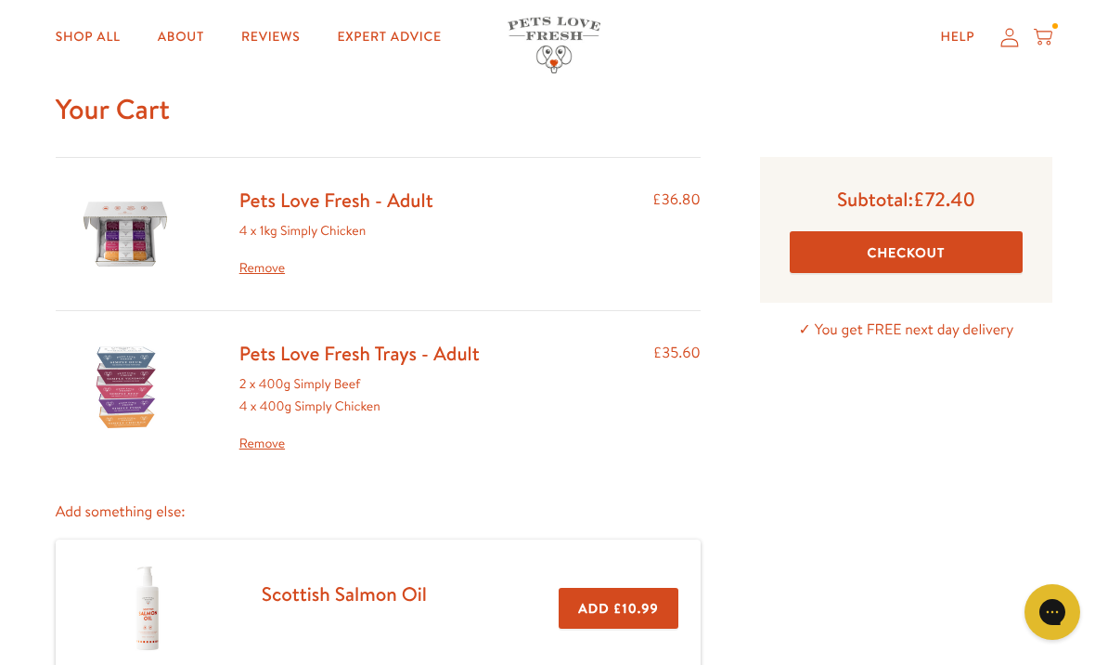
click at [95, 41] on link "Shop All" at bounding box center [88, 37] width 95 height 37
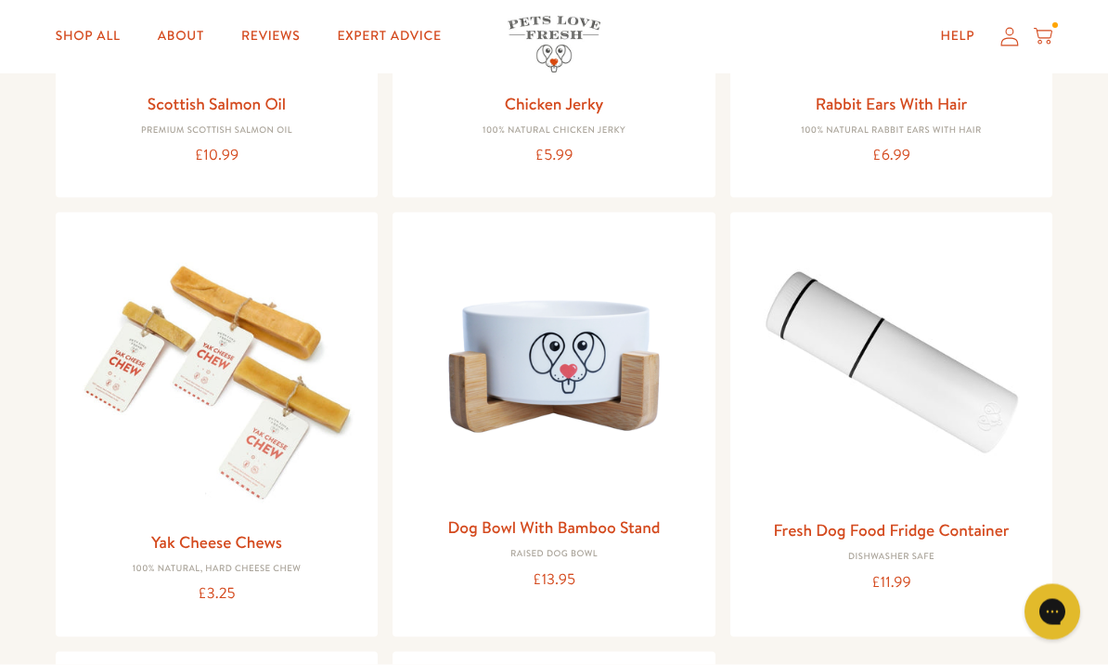
scroll to position [1636, 0]
click at [579, 444] on img at bounding box center [554, 366] width 293 height 278
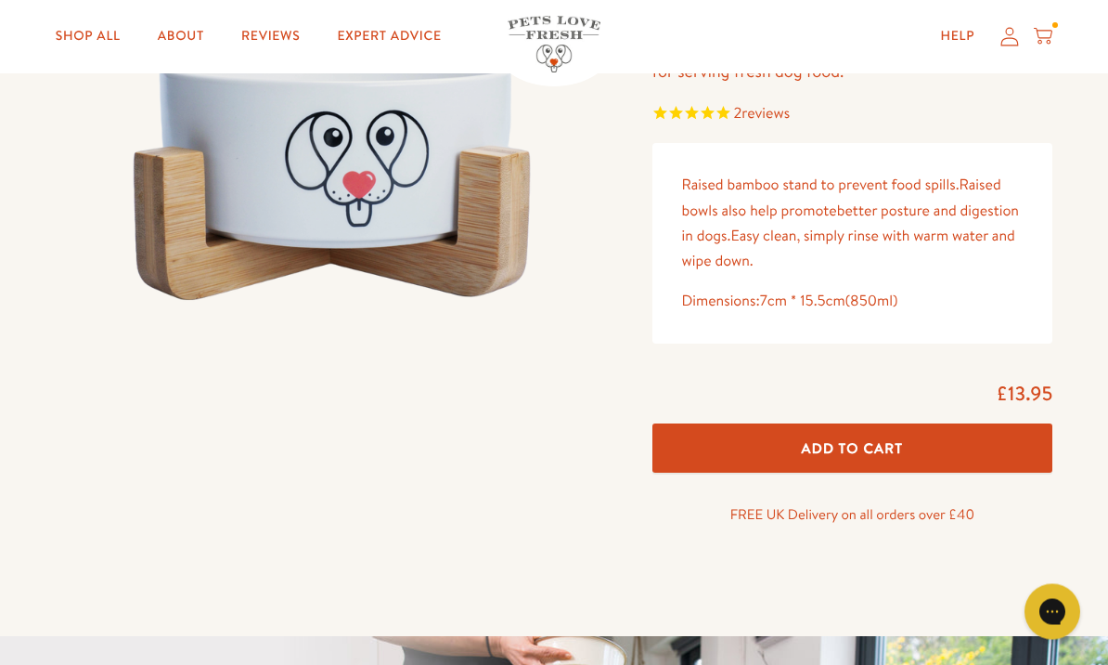
scroll to position [261, 0]
click at [1015, 445] on button "Add To Cart" at bounding box center [853, 447] width 401 height 49
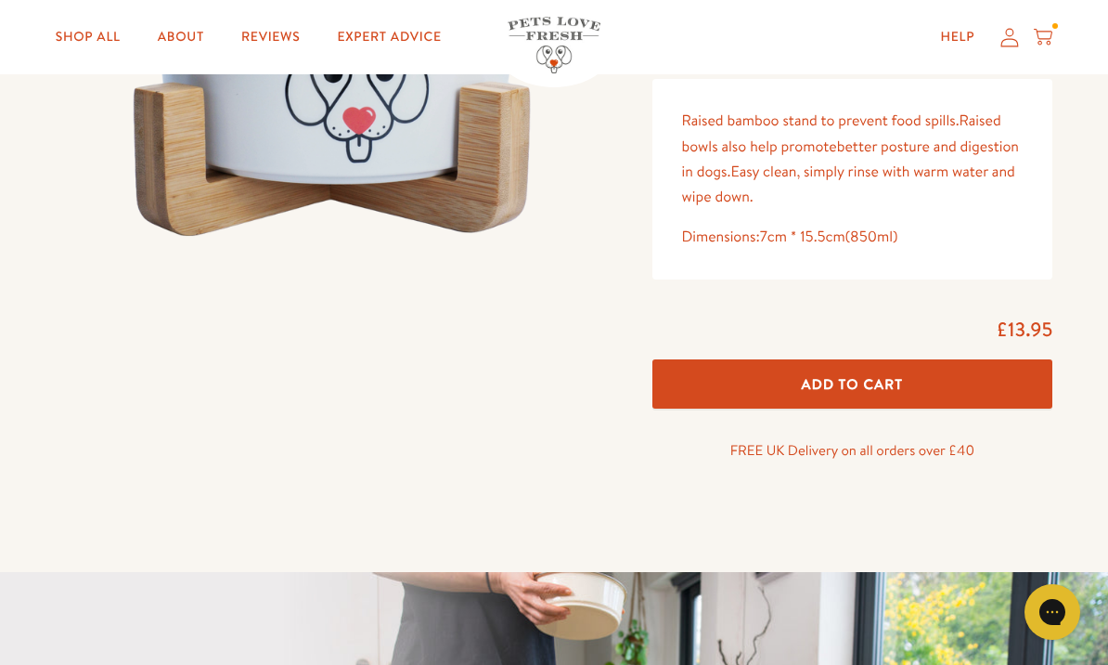
click at [900, 377] on span "Add To Cart" at bounding box center [852, 383] width 102 height 19
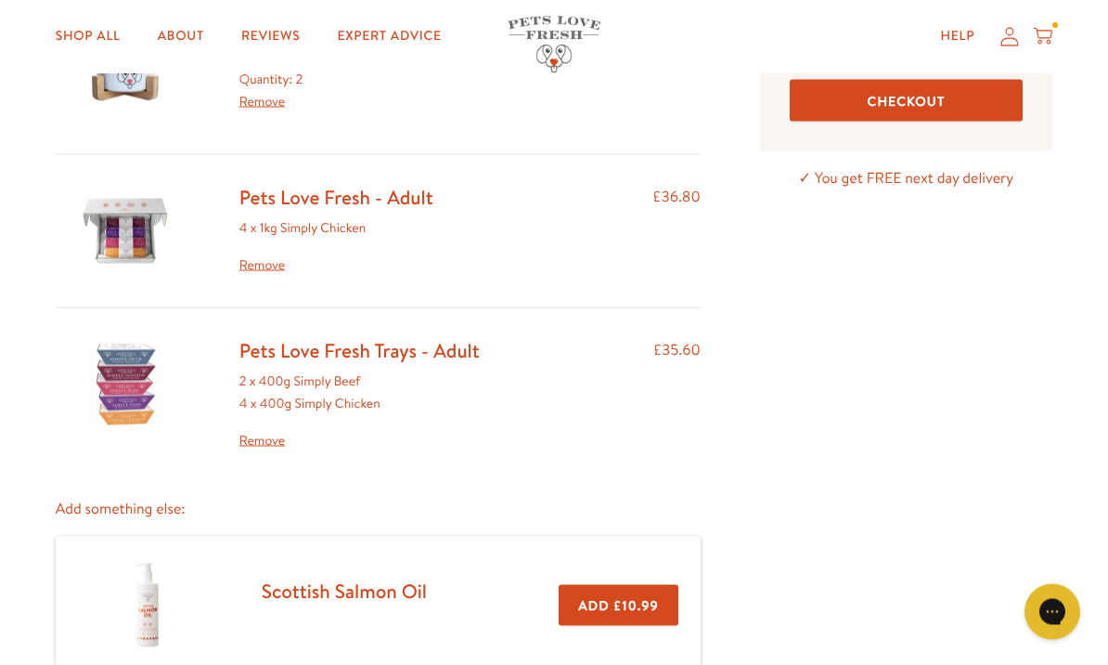
scroll to position [206, 0]
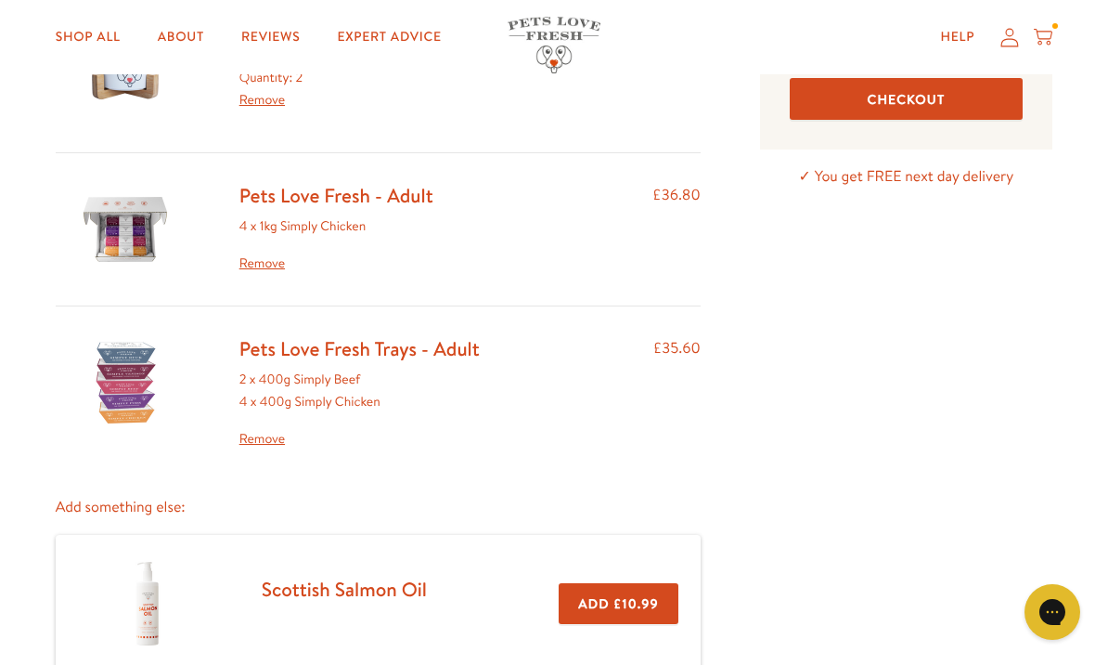
click at [887, 107] on button "Checkout" at bounding box center [906, 99] width 233 height 42
